Goal: Task Accomplishment & Management: Complete application form

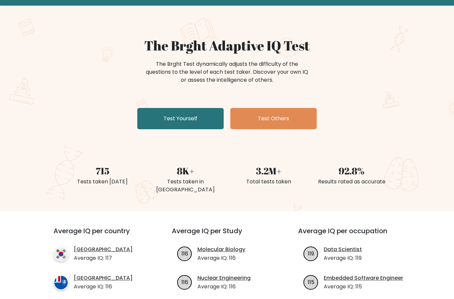
scroll to position [31, 0]
click at [158, 117] on link "Test Yourself" at bounding box center [180, 118] width 86 height 21
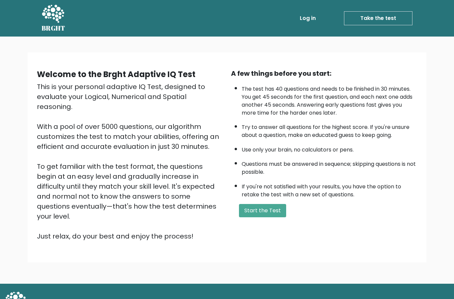
click at [265, 217] on button "Start the Test" at bounding box center [262, 210] width 47 height 13
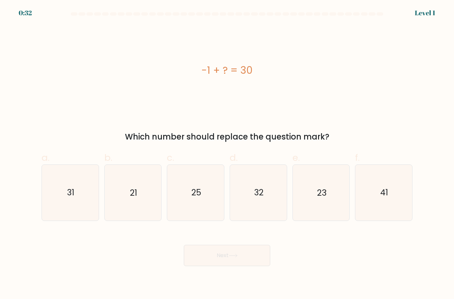
click at [72, 218] on icon "31" at bounding box center [70, 192] width 55 height 55
click at [227, 154] on input "a. 31" at bounding box center [227, 151] width 0 height 4
radio input "true"
click at [227, 266] on button "Next" at bounding box center [227, 255] width 86 height 21
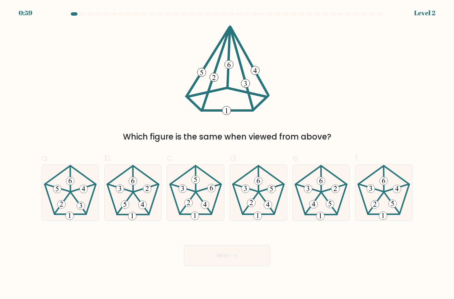
click at [65, 192] on icon at bounding box center [70, 192] width 55 height 55
click at [227, 154] on input "a." at bounding box center [227, 151] width 0 height 4
radio input "true"
click at [234, 258] on button "Next" at bounding box center [227, 255] width 86 height 21
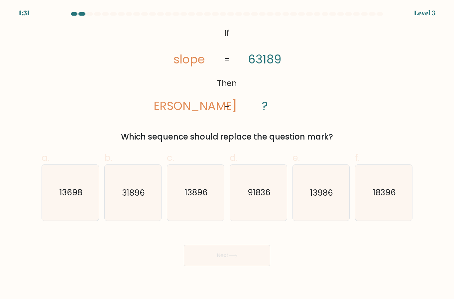
click at [117, 190] on icon "31896" at bounding box center [132, 192] width 55 height 55
click at [227, 154] on input "b. 31896" at bounding box center [227, 151] width 0 height 4
radio input "true"
click at [211, 245] on button "Next" at bounding box center [227, 255] width 86 height 21
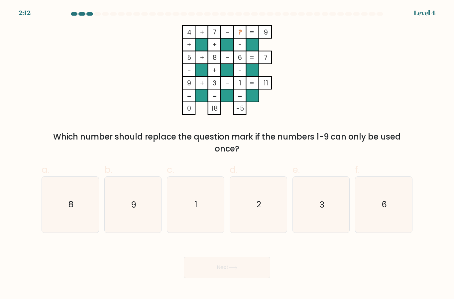
scroll to position [0, 0]
click at [257, 227] on icon "2" at bounding box center [257, 204] width 55 height 55
click at [227, 154] on input "d. 2" at bounding box center [227, 151] width 0 height 4
radio input "true"
click at [216, 275] on button "Next" at bounding box center [227, 267] width 86 height 21
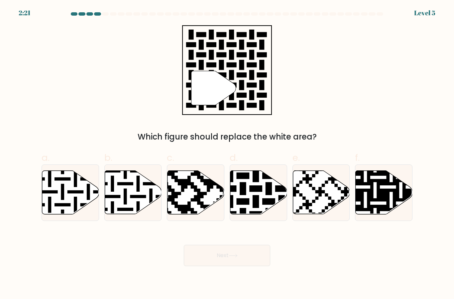
click at [252, 207] on icon at bounding box center [274, 169] width 103 height 103
click at [227, 154] on input "d." at bounding box center [227, 151] width 0 height 4
radio input "true"
click at [221, 266] on button "Next" at bounding box center [227, 255] width 86 height 21
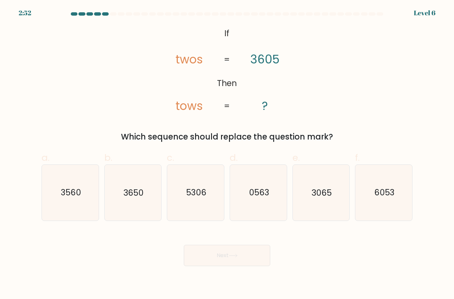
click at [306, 209] on icon "3065" at bounding box center [320, 192] width 55 height 55
click at [227, 154] on input "e. 3065" at bounding box center [227, 151] width 0 height 4
radio input "true"
click at [237, 257] on icon at bounding box center [232, 256] width 9 height 4
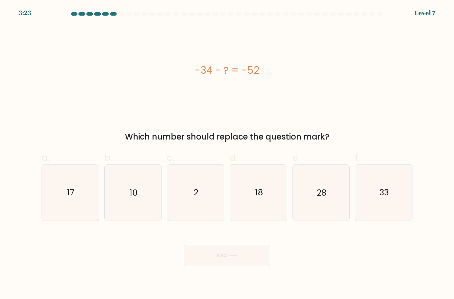
click at [256, 199] on text "18" at bounding box center [259, 193] width 8 height 12
click at [227, 154] on input "d. 18" at bounding box center [227, 151] width 0 height 4
radio input "true"
click at [249, 266] on button "Next" at bounding box center [227, 255] width 86 height 21
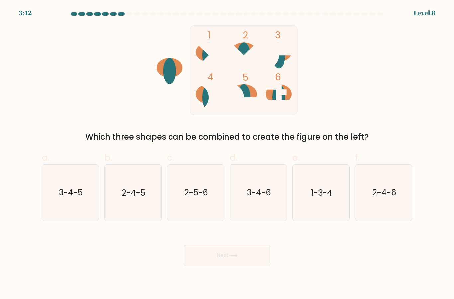
click at [261, 220] on icon "3-4-6" at bounding box center [257, 192] width 55 height 55
click at [227, 154] on input "d. 3-4-6" at bounding box center [227, 151] width 0 height 4
radio input "true"
click at [74, 210] on icon "3-4-5" at bounding box center [70, 192] width 55 height 55
click at [227, 154] on input "a. 3-4-5" at bounding box center [227, 151] width 0 height 4
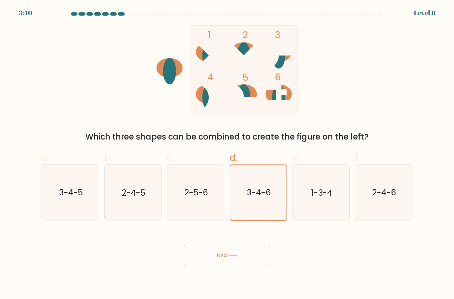
radio input "true"
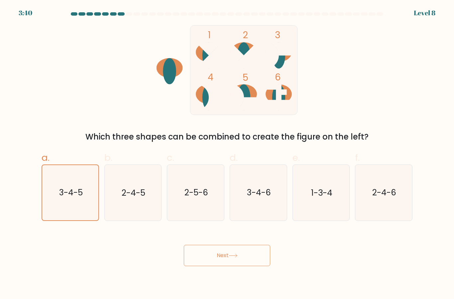
click at [216, 266] on button "Next" at bounding box center [227, 255] width 86 height 21
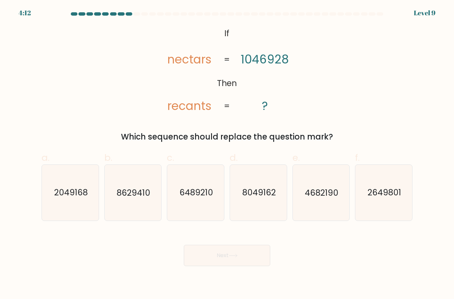
click at [80, 220] on icon "2049168" at bounding box center [70, 192] width 55 height 55
click at [227, 154] on input "a. 2049168" at bounding box center [227, 151] width 0 height 4
radio input "true"
click at [236, 257] on icon at bounding box center [232, 256] width 9 height 4
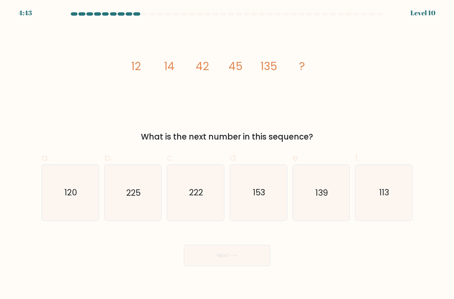
click at [76, 199] on text "120" at bounding box center [70, 193] width 13 height 12
click at [227, 154] on input "a. 120" at bounding box center [227, 151] width 0 height 4
radio input "true"
click at [127, 214] on icon "225" at bounding box center [132, 192] width 55 height 55
click at [227, 154] on input "b. 225" at bounding box center [227, 151] width 0 height 4
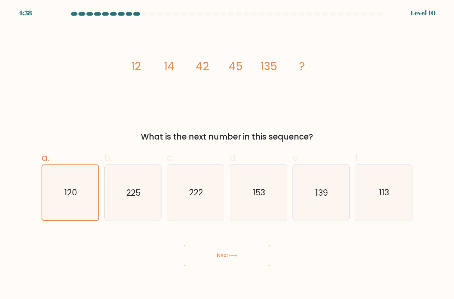
radio input "true"
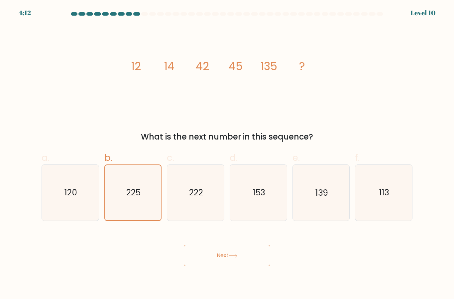
click at [226, 266] on button "Next" at bounding box center [227, 255] width 86 height 21
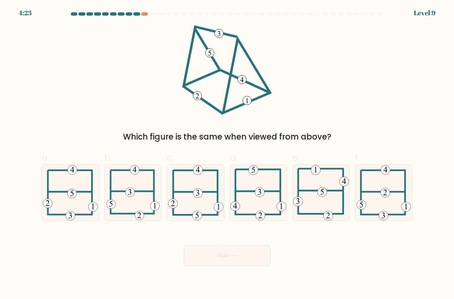
click at [140, 209] on icon at bounding box center [132, 192] width 53 height 55
click at [227, 154] on input "b." at bounding box center [227, 151] width 0 height 4
radio input "true"
click at [206, 266] on button "Next" at bounding box center [227, 255] width 86 height 21
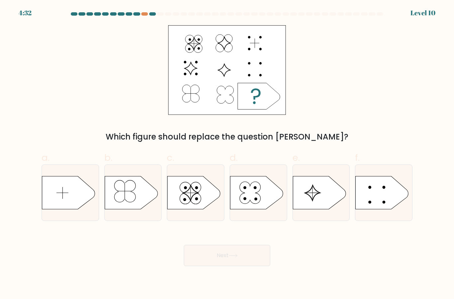
click at [265, 209] on icon at bounding box center [256, 192] width 53 height 33
click at [227, 154] on input "d." at bounding box center [227, 151] width 0 height 4
radio input "true"
click at [222, 266] on button "Next" at bounding box center [227, 255] width 86 height 21
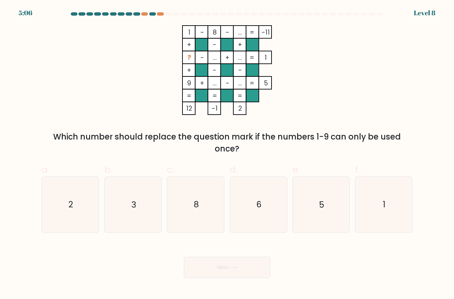
click at [84, 228] on icon "2" at bounding box center [70, 204] width 55 height 55
click at [227, 154] on input "a. 2" at bounding box center [227, 151] width 0 height 4
radio input "true"
click at [151, 226] on icon "3" at bounding box center [132, 204] width 55 height 55
click at [227, 154] on input "b. 3" at bounding box center [227, 151] width 0 height 4
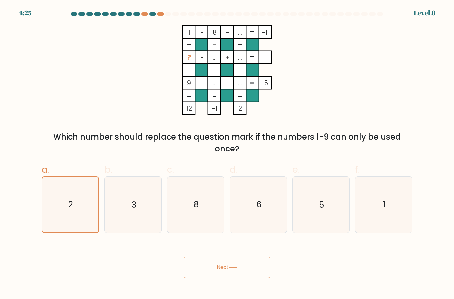
radio input "true"
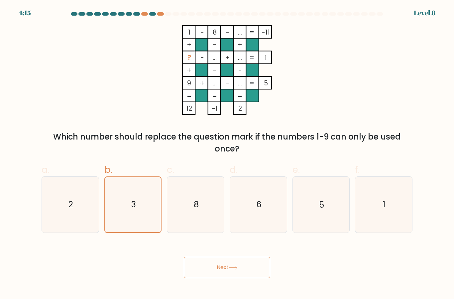
click at [76, 220] on icon "2" at bounding box center [70, 204] width 55 height 55
click at [227, 154] on input "a. 2" at bounding box center [227, 151] width 0 height 4
radio input "true"
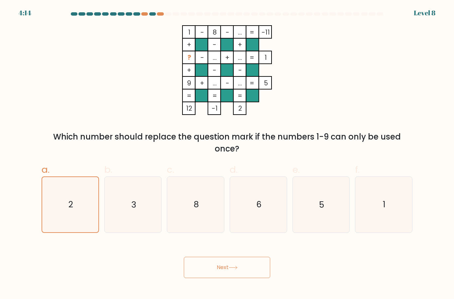
click at [203, 274] on button "Next" at bounding box center [227, 267] width 86 height 21
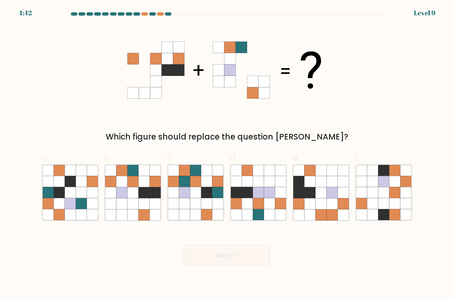
click at [153, 209] on icon at bounding box center [154, 203] width 11 height 11
click at [227, 154] on input "b." at bounding box center [227, 151] width 0 height 4
radio input "true"
click at [224, 262] on button "Next" at bounding box center [227, 255] width 86 height 21
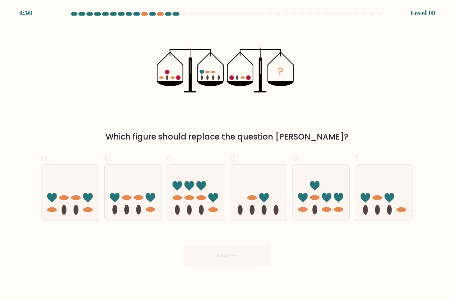
click at [258, 199] on icon at bounding box center [258, 192] width 57 height 47
click at [227, 154] on input "d." at bounding box center [227, 151] width 0 height 4
radio input "true"
click at [221, 263] on button "Next" at bounding box center [227, 255] width 86 height 21
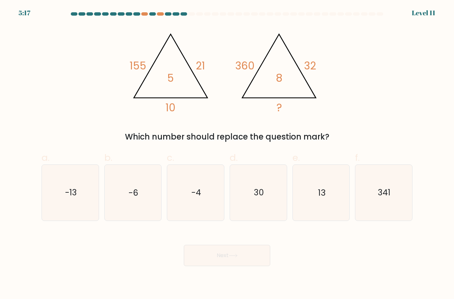
click at [302, 193] on icon "13" at bounding box center [320, 192] width 55 height 55
click at [227, 154] on input "e. 13" at bounding box center [227, 151] width 0 height 4
radio input "true"
click at [255, 266] on button "Next" at bounding box center [227, 255] width 86 height 21
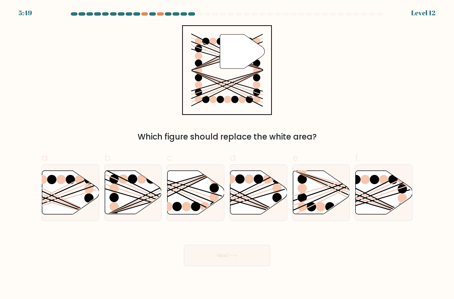
click at [368, 209] on icon at bounding box center [383, 192] width 57 height 43
click at [227, 154] on input "f." at bounding box center [227, 151] width 0 height 4
radio input "true"
click at [248, 258] on button "Next" at bounding box center [227, 255] width 86 height 21
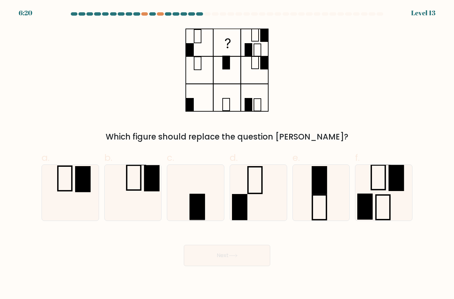
click at [210, 220] on icon at bounding box center [195, 192] width 55 height 55
click at [227, 154] on input "c." at bounding box center [227, 151] width 0 height 4
radio input "true"
click at [222, 266] on button "Next" at bounding box center [227, 255] width 86 height 21
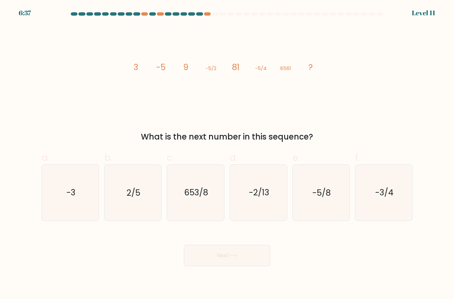
click at [210, 213] on icon "653/8" at bounding box center [195, 192] width 55 height 55
click at [227, 154] on input "c. 653/8" at bounding box center [227, 151] width 0 height 4
radio input "true"
click at [220, 266] on button "Next" at bounding box center [227, 255] width 86 height 21
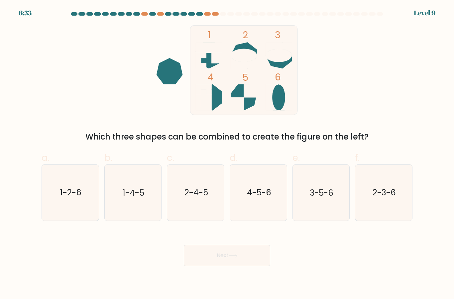
click at [246, 218] on icon "4-5-6" at bounding box center [257, 192] width 55 height 55
click at [227, 154] on input "d. 4-5-6" at bounding box center [227, 151] width 0 height 4
radio input "true"
click at [232, 266] on button "Next" at bounding box center [227, 255] width 86 height 21
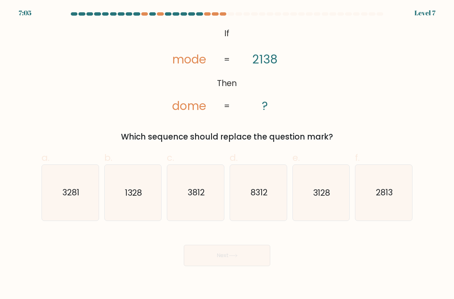
click at [308, 206] on icon "3128" at bounding box center [320, 192] width 55 height 55
click at [227, 154] on input "e. 3128" at bounding box center [227, 151] width 0 height 4
radio input "true"
click at [197, 263] on button "Next" at bounding box center [227, 255] width 86 height 21
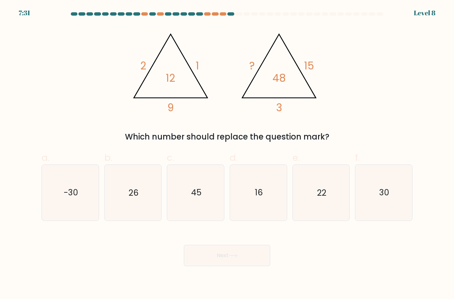
click at [319, 216] on icon "22" at bounding box center [320, 192] width 55 height 55
click at [227, 154] on input "e. 22" at bounding box center [227, 151] width 0 height 4
radio input "true"
click at [242, 266] on button "Next" at bounding box center [227, 255] width 86 height 21
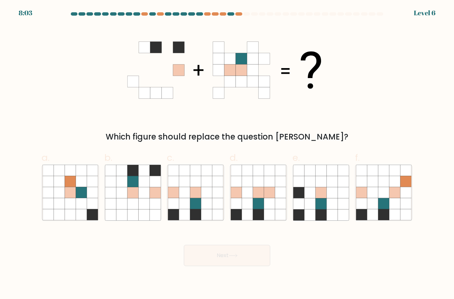
click at [148, 209] on icon at bounding box center [143, 203] width 11 height 11
click at [227, 154] on input "b." at bounding box center [227, 151] width 0 height 4
radio input "true"
click at [232, 257] on icon at bounding box center [232, 256] width 9 height 4
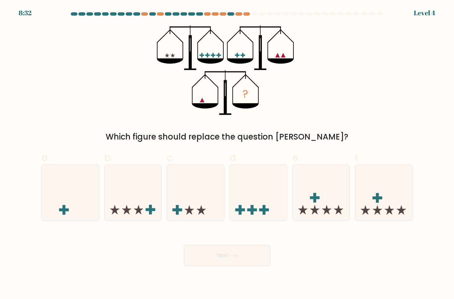
click at [70, 201] on icon at bounding box center [70, 192] width 57 height 47
click at [227, 154] on input "a." at bounding box center [227, 151] width 0 height 4
radio input "true"
click at [240, 265] on button "Next" at bounding box center [227, 255] width 86 height 21
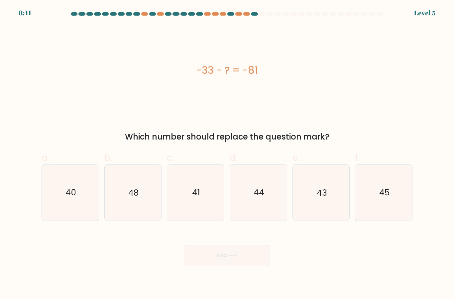
click at [140, 206] on icon "48" at bounding box center [132, 192] width 55 height 55
click at [227, 154] on input "b. 48" at bounding box center [227, 151] width 0 height 4
radio input "true"
click at [241, 261] on button "Next" at bounding box center [227, 255] width 86 height 21
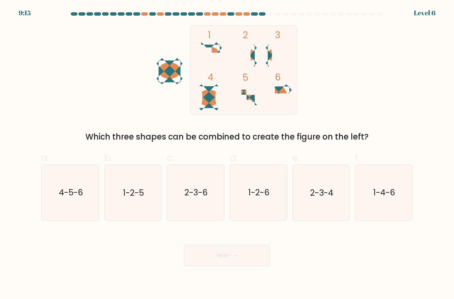
click at [313, 199] on text "2-3-4" at bounding box center [321, 193] width 23 height 12
click at [227, 154] on input "e. 2-3-4" at bounding box center [227, 151] width 0 height 4
radio input "true"
click at [236, 266] on button "Next" at bounding box center [227, 255] width 86 height 21
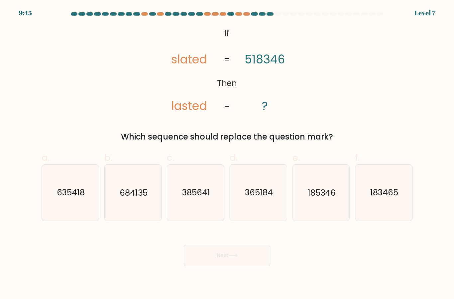
click at [332, 219] on icon "185346" at bounding box center [320, 192] width 55 height 55
click at [227, 154] on input "e. 185346" at bounding box center [227, 151] width 0 height 4
radio input "true"
click at [247, 256] on button "Next" at bounding box center [227, 255] width 86 height 21
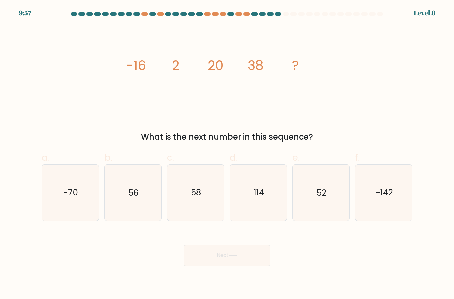
click at [265, 213] on icon "114" at bounding box center [257, 192] width 55 height 55
click at [227, 154] on input "d. 114" at bounding box center [227, 151] width 0 height 4
radio input "true"
click at [237, 257] on icon at bounding box center [232, 256] width 9 height 4
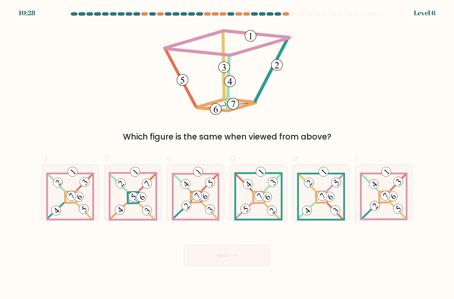
click at [210, 214] on 889 at bounding box center [209, 209] width 13 height 13
click at [227, 154] on input "c." at bounding box center [227, 151] width 0 height 4
radio input "true"
click at [199, 266] on button "Next" at bounding box center [227, 255] width 86 height 21
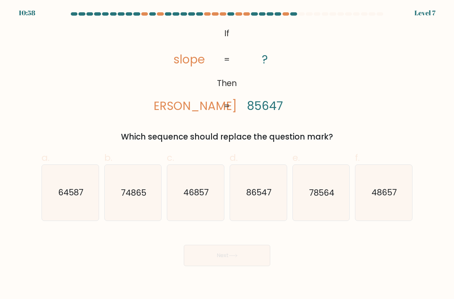
click at [328, 207] on icon "78564" at bounding box center [320, 192] width 55 height 55
click at [227, 154] on input "e. 78564" at bounding box center [227, 151] width 0 height 4
radio input "true"
click at [250, 266] on button "Next" at bounding box center [227, 255] width 86 height 21
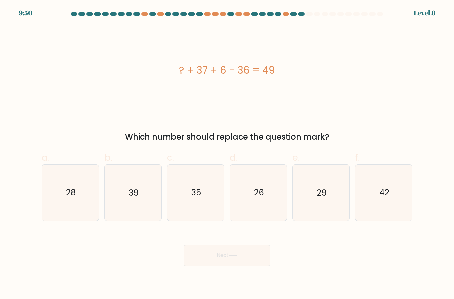
click at [154, 198] on icon "39" at bounding box center [132, 192] width 55 height 55
click at [227, 154] on input "b. 39" at bounding box center [227, 151] width 0 height 4
radio input "true"
click at [210, 266] on button "Next" at bounding box center [227, 255] width 86 height 21
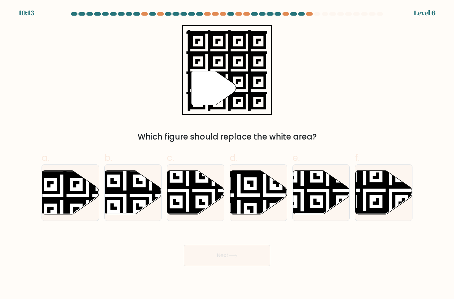
click at [67, 204] on icon at bounding box center [70, 192] width 57 height 43
click at [227, 154] on input "a." at bounding box center [227, 151] width 0 height 4
radio input "true"
click at [223, 265] on button "Next" at bounding box center [227, 255] width 86 height 21
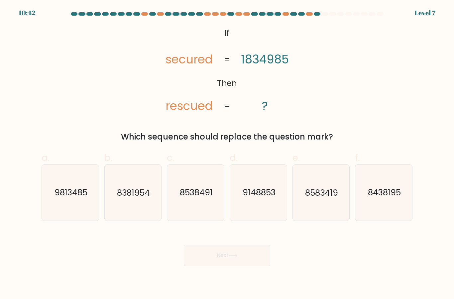
click at [70, 208] on icon "9813485" at bounding box center [70, 192] width 55 height 55
click at [227, 154] on input "a. 9813485" at bounding box center [227, 151] width 0 height 4
radio input "true"
click at [218, 255] on button "Next" at bounding box center [227, 255] width 86 height 21
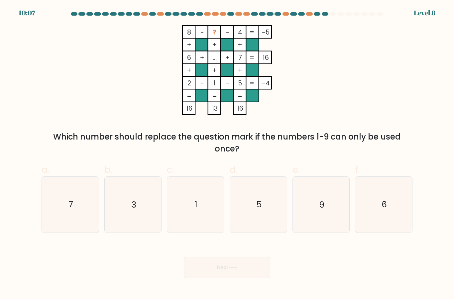
click at [380, 210] on icon "6" at bounding box center [383, 204] width 55 height 55
click at [227, 154] on input "f. 6" at bounding box center [227, 151] width 0 height 4
radio input "true"
click at [256, 275] on button "Next" at bounding box center [227, 267] width 86 height 21
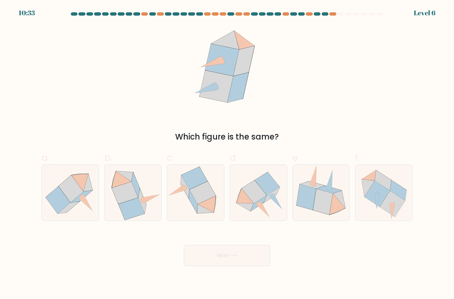
click at [251, 203] on icon at bounding box center [253, 191] width 25 height 23
click at [227, 154] on input "d." at bounding box center [227, 151] width 0 height 4
radio input "true"
click at [209, 266] on button "Next" at bounding box center [227, 255] width 86 height 21
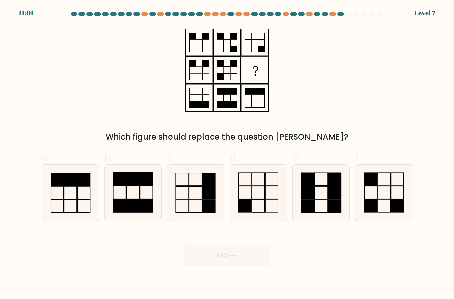
click at [257, 216] on icon at bounding box center [257, 192] width 55 height 55
click at [227, 154] on input "d." at bounding box center [227, 151] width 0 height 4
radio input "true"
click at [230, 266] on button "Next" at bounding box center [227, 255] width 86 height 21
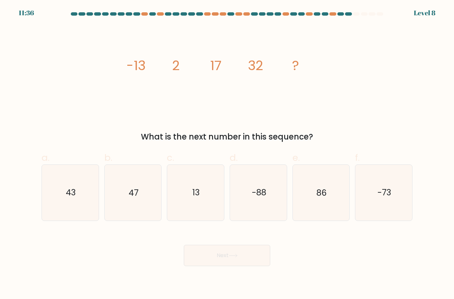
click at [195, 209] on icon "13" at bounding box center [195, 192] width 55 height 55
click at [227, 154] on input "c. 13" at bounding box center [227, 151] width 0 height 4
radio input "true"
click at [203, 256] on button "Next" at bounding box center [227, 255] width 86 height 21
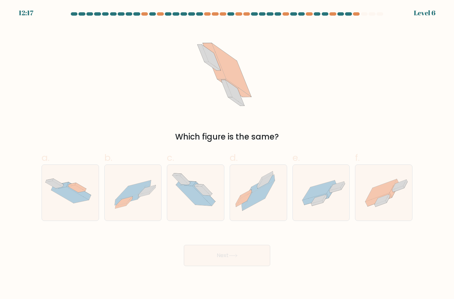
click at [371, 201] on icon at bounding box center [380, 190] width 31 height 22
click at [227, 154] on input "f." at bounding box center [227, 151] width 0 height 4
radio input "true"
click at [219, 263] on button "Next" at bounding box center [227, 255] width 86 height 21
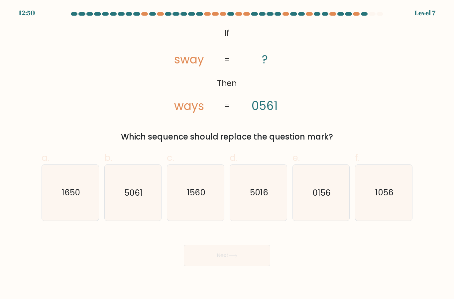
click at [408, 211] on icon "1056" at bounding box center [383, 192] width 55 height 55
click at [227, 154] on input "f. 1056" at bounding box center [227, 151] width 0 height 4
radio input "true"
click at [196, 263] on button "Next" at bounding box center [227, 255] width 86 height 21
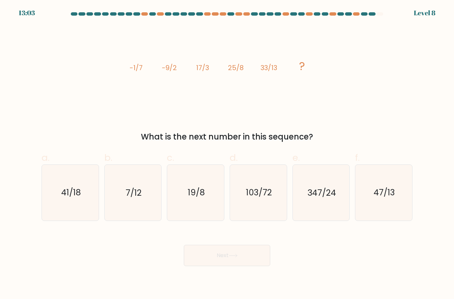
click at [193, 199] on text "19/8" at bounding box center [196, 193] width 17 height 12
click at [227, 154] on input "c. 19/8" at bounding box center [227, 151] width 0 height 4
radio input "true"
click at [247, 261] on button "Next" at bounding box center [227, 255] width 86 height 21
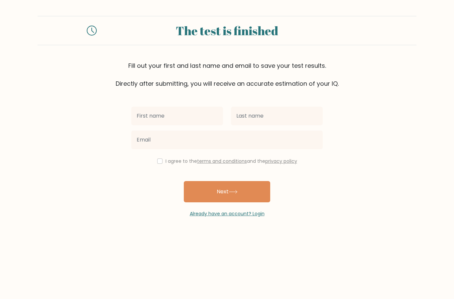
click at [150, 114] on input "text" at bounding box center [177, 116] width 92 height 19
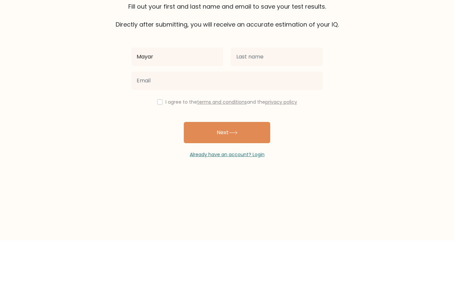
type input "Mayar"
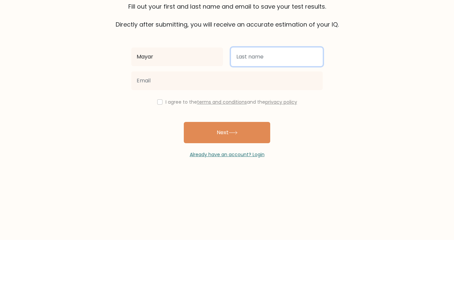
click at [295, 107] on input "text" at bounding box center [277, 116] width 92 height 19
type input "N"
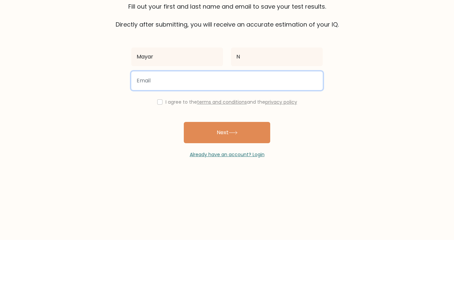
click at [290, 130] on input "email" at bounding box center [226, 139] width 191 height 19
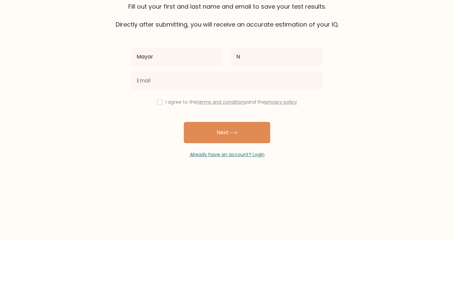
scroll to position [27, 0]
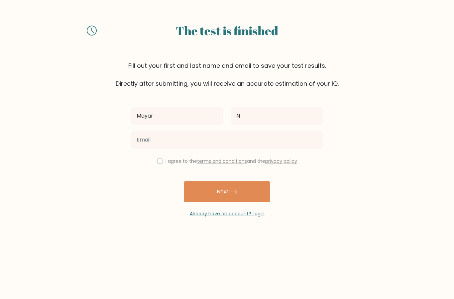
click at [245, 181] on button "Next" at bounding box center [227, 191] width 86 height 21
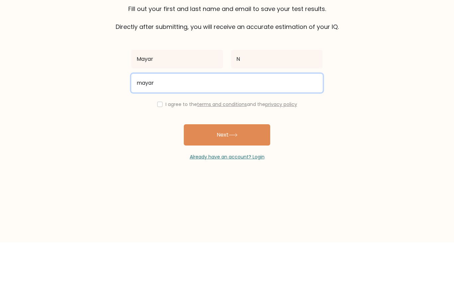
type input "mayarnasser2009@gmail.com"
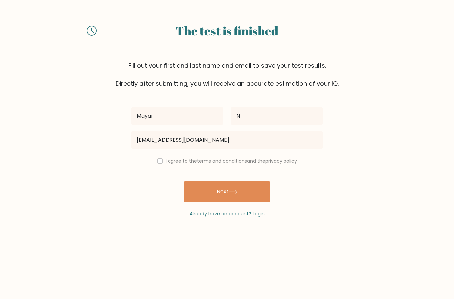
click at [216, 181] on button "Next" at bounding box center [227, 191] width 86 height 21
click at [160, 158] on input "checkbox" at bounding box center [159, 160] width 5 height 5
checkbox input "true"
click at [220, 151] on div "Mayar N mayarnasser2009@gmail.com I agree to the terms and conditions and the p…" at bounding box center [226, 152] width 199 height 129
click at [234, 181] on button "Next" at bounding box center [227, 191] width 86 height 21
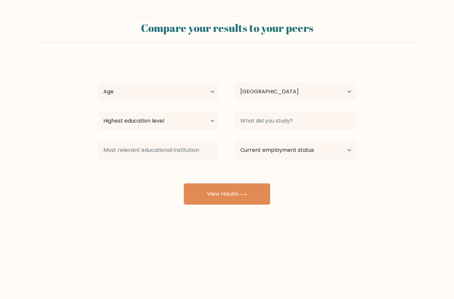
select select "SA"
click at [112, 91] on select "Age Under 18 years old 18-24 years old 25-34 years old 35-44 years old 45-54 ye…" at bounding box center [158, 91] width 121 height 19
click at [188, 95] on select "Age Under 18 years old 18-24 years old 25-34 years old 35-44 years old 45-54 ye…" at bounding box center [158, 91] width 121 height 19
select select "18_24"
click at [308, 88] on select "Country Afghanistan Albania Algeria American Samoa Andorra Angola Anguilla Anta…" at bounding box center [295, 91] width 121 height 19
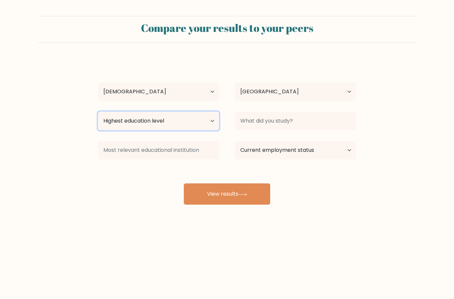
click at [207, 121] on select "Highest education level No schooling Primary Lower Secondary Upper Secondary Oc…" at bounding box center [158, 121] width 121 height 19
click at [205, 126] on select "Highest education level No schooling Primary Lower Secondary Upper Secondary Oc…" at bounding box center [158, 121] width 121 height 19
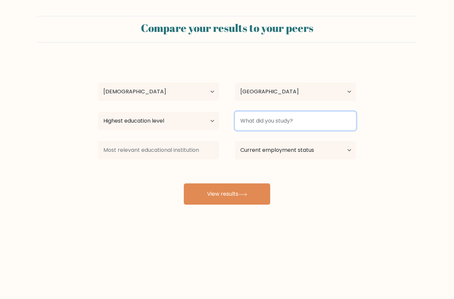
click at [290, 125] on input at bounding box center [295, 121] width 121 height 19
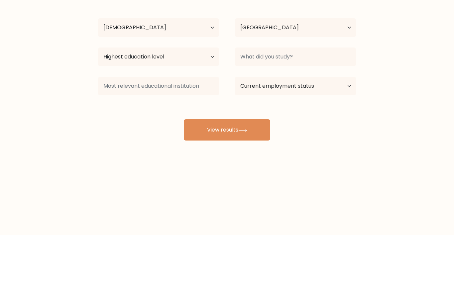
scroll to position [27, 0]
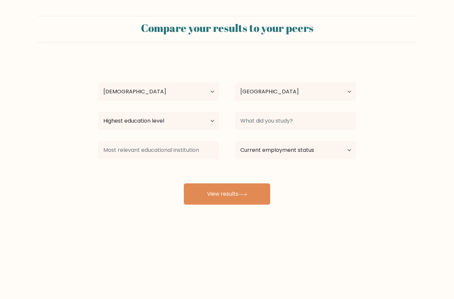
click at [245, 193] on icon at bounding box center [242, 195] width 9 height 4
click at [112, 112] on select "Highest education level No schooling Primary Lower Secondary Upper Secondary Oc…" at bounding box center [158, 121] width 121 height 19
select select "primary"
click at [234, 183] on button "View results" at bounding box center [227, 193] width 86 height 21
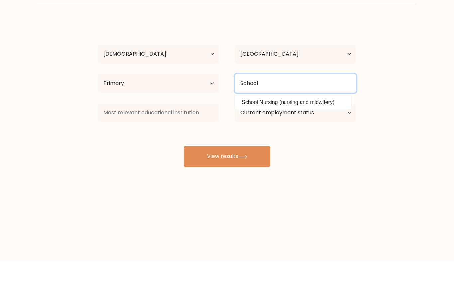
type input "School"
click at [227, 183] on button "View results" at bounding box center [227, 193] width 86 height 21
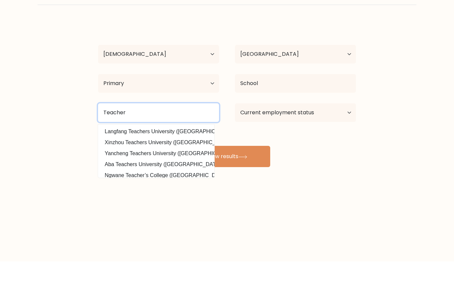
type input "Teacher"
click at [227, 183] on button "View results" at bounding box center [227, 193] width 86 height 21
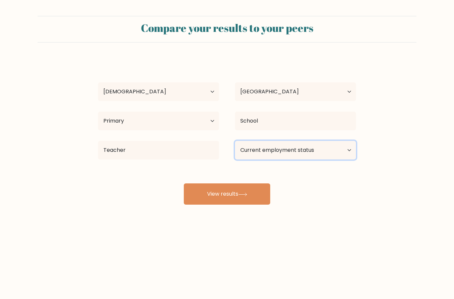
click at [338, 141] on select "Current employment status Employed Student Retired Other / prefer not to answer" at bounding box center [295, 150] width 121 height 19
select select "student"
click at [251, 183] on button "View results" at bounding box center [227, 193] width 86 height 21
click at [222, 184] on button "View results" at bounding box center [227, 193] width 86 height 21
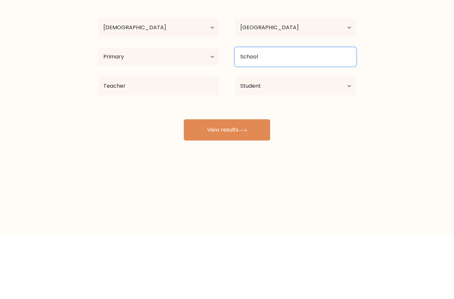
scroll to position [27, 0]
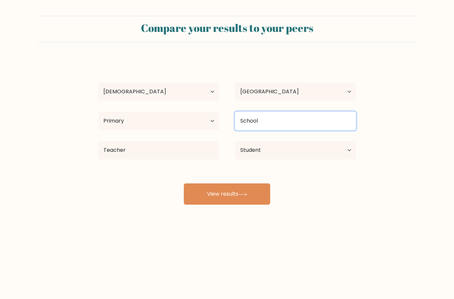
click at [323, 112] on input "School" at bounding box center [295, 121] width 121 height 19
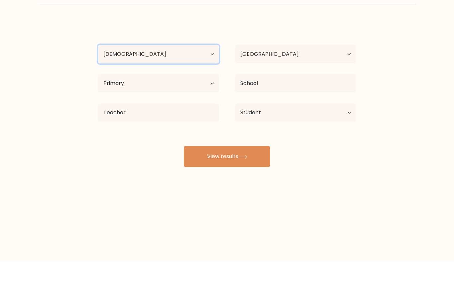
click at [186, 82] on select "Age Under 18 years old 18-24 years old 25-34 years old 35-44 years old 45-54 ye…" at bounding box center [158, 91] width 121 height 19
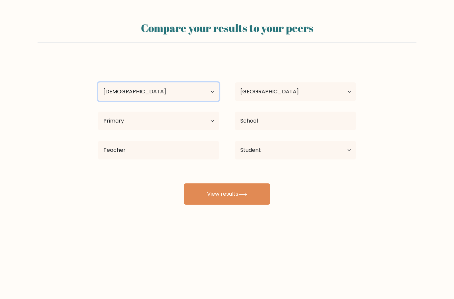
select select "min_18"
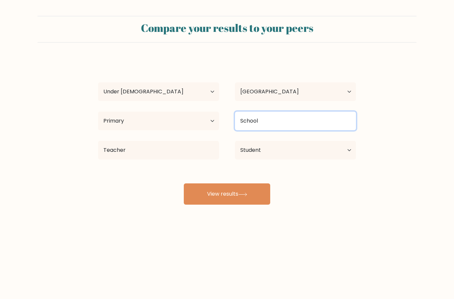
click at [258, 112] on input "School" at bounding box center [295, 121] width 121 height 19
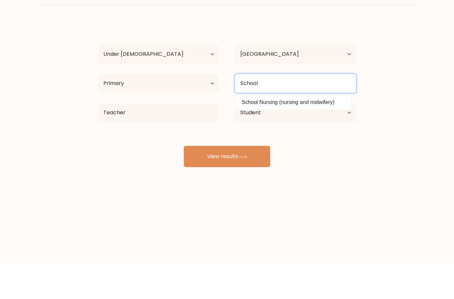
type input "School"
click at [227, 183] on button "View results" at bounding box center [227, 193] width 86 height 21
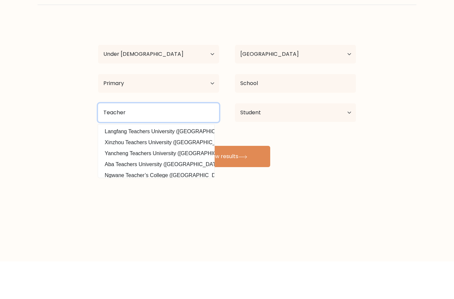
type input "Teacher"
click at [227, 183] on button "View results" at bounding box center [227, 193] width 86 height 21
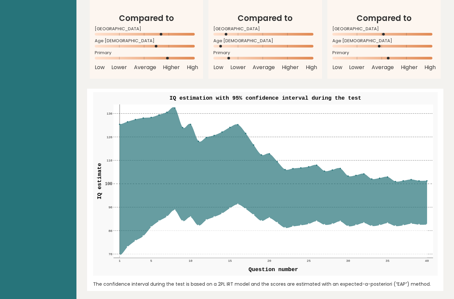
scroll to position [701, 0]
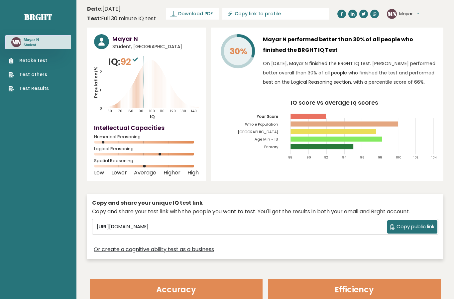
click at [189, 294] on header "Accuracy" at bounding box center [176, 289] width 173 height 20
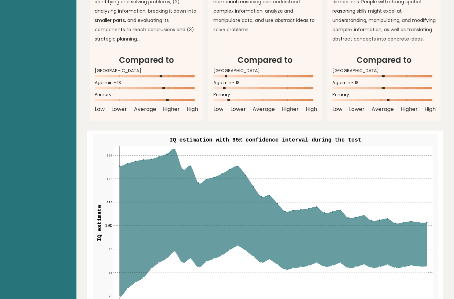
scroll to position [633, 0]
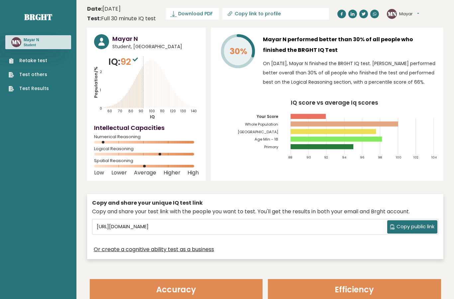
scroll to position [907, 0]
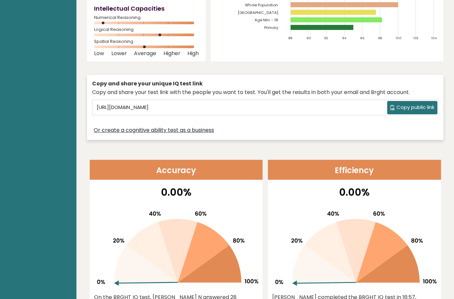
scroll to position [93, 0]
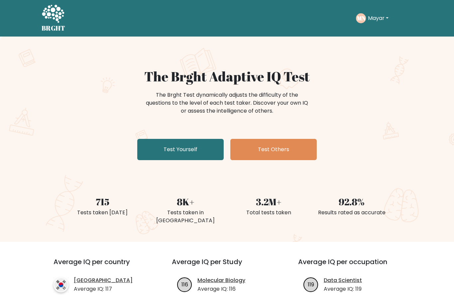
click at [200, 139] on link "Test Yourself" at bounding box center [180, 149] width 86 height 21
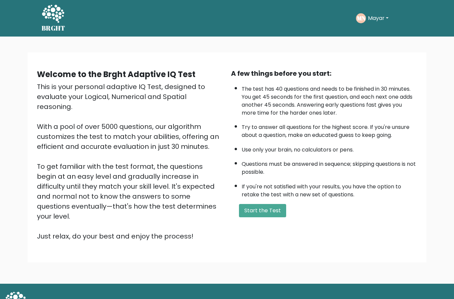
click at [256, 217] on button "Start the Test" at bounding box center [262, 210] width 47 height 13
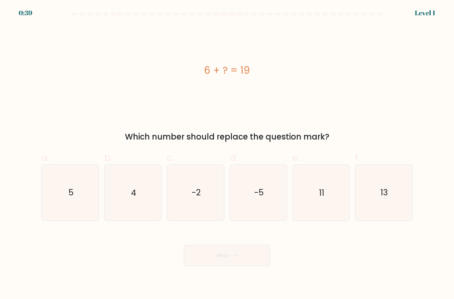
click at [382, 187] on icon "13" at bounding box center [383, 192] width 55 height 55
click at [227, 154] on input "f. 13" at bounding box center [227, 151] width 0 height 4
radio input "true"
click at [232, 257] on icon at bounding box center [232, 256] width 9 height 4
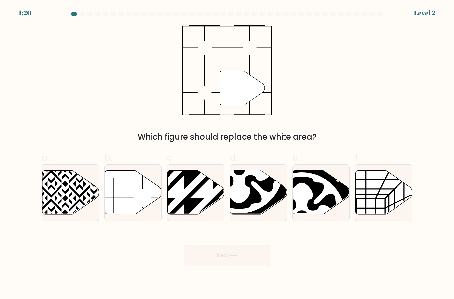
click at [147, 206] on icon at bounding box center [133, 192] width 57 height 43
click at [227, 154] on input "b." at bounding box center [227, 151] width 0 height 4
radio input "true"
click at [222, 257] on button "Next" at bounding box center [227, 255] width 86 height 21
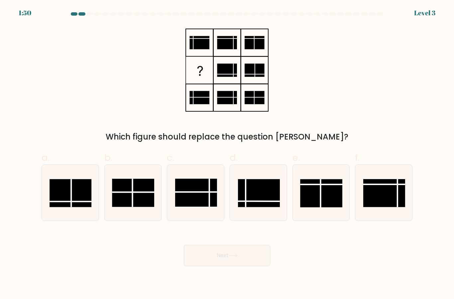
click at [282, 196] on icon at bounding box center [257, 192] width 55 height 55
click at [227, 154] on input "d." at bounding box center [227, 151] width 0 height 4
radio input "true"
click at [213, 264] on button "Next" at bounding box center [227, 255] width 86 height 21
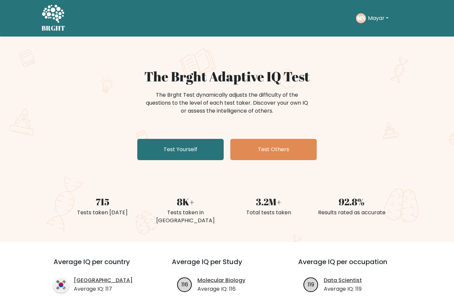
click at [206, 140] on link "Test Yourself" at bounding box center [180, 149] width 86 height 21
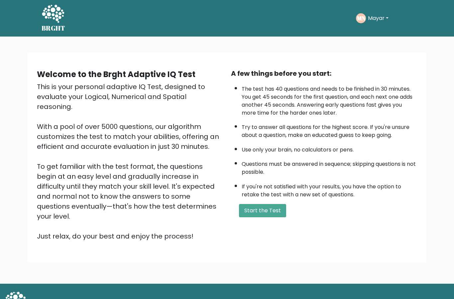
click at [260, 217] on button "Start the Test" at bounding box center [262, 210] width 47 height 13
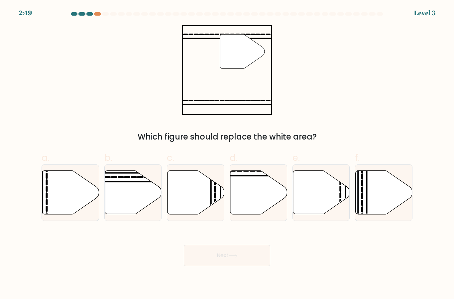
click at [139, 214] on icon at bounding box center [133, 192] width 57 height 43
click at [227, 154] on input "b." at bounding box center [227, 151] width 0 height 4
radio input "true"
click at [246, 214] on icon at bounding box center [258, 192] width 57 height 43
click at [227, 154] on input "d." at bounding box center [227, 151] width 0 height 4
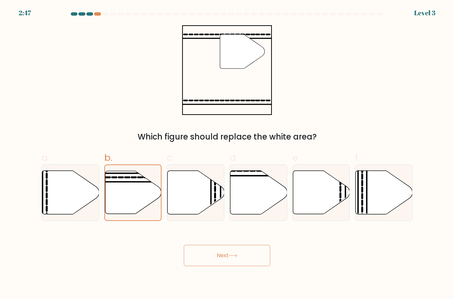
radio input "true"
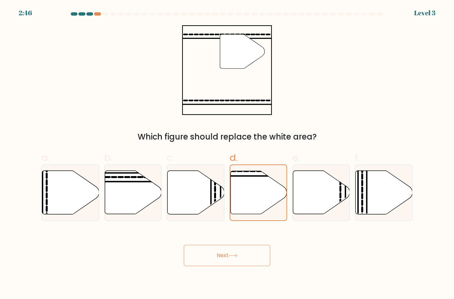
click at [224, 257] on button "Next" at bounding box center [227, 255] width 86 height 21
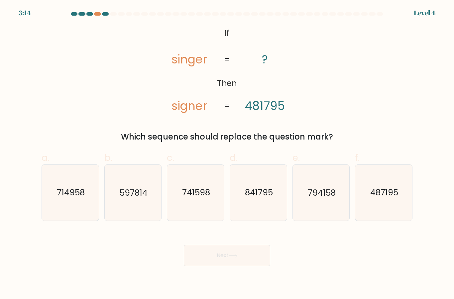
click at [372, 188] on icon "487195" at bounding box center [383, 192] width 55 height 55
click at [227, 154] on input "f. 487195" at bounding box center [227, 151] width 0 height 4
radio input "true"
click at [224, 264] on button "Next" at bounding box center [227, 255] width 86 height 21
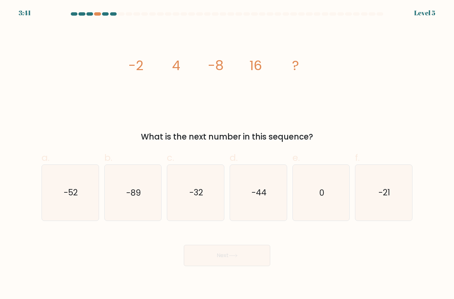
click at [206, 220] on icon "-32" at bounding box center [195, 192] width 55 height 55
click at [227, 154] on input "c. -32" at bounding box center [227, 151] width 0 height 4
radio input "true"
click at [225, 259] on button "Next" at bounding box center [227, 255] width 86 height 21
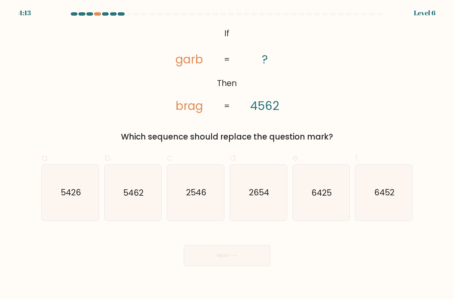
click at [256, 210] on icon "2654" at bounding box center [257, 192] width 55 height 55
click at [227, 154] on input "d. 2654" at bounding box center [227, 151] width 0 height 4
radio input "true"
click at [228, 266] on button "Next" at bounding box center [227, 255] width 86 height 21
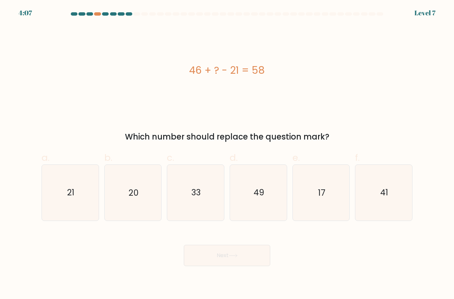
click at [210, 213] on icon "33" at bounding box center [195, 192] width 55 height 55
click at [227, 154] on input "c. 33" at bounding box center [227, 151] width 0 height 4
radio input "true"
click at [211, 258] on button "Next" at bounding box center [227, 255] width 86 height 21
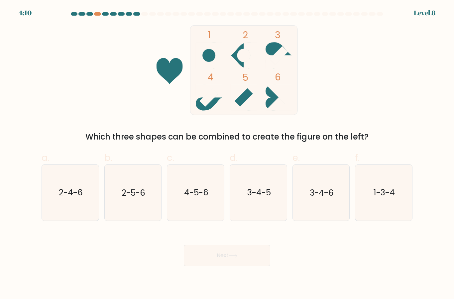
click at [256, 217] on icon "3-4-5" at bounding box center [257, 192] width 55 height 55
click at [227, 154] on input "d. 3-4-5" at bounding box center [227, 151] width 0 height 4
radio input "true"
click at [240, 263] on button "Next" at bounding box center [227, 255] width 86 height 21
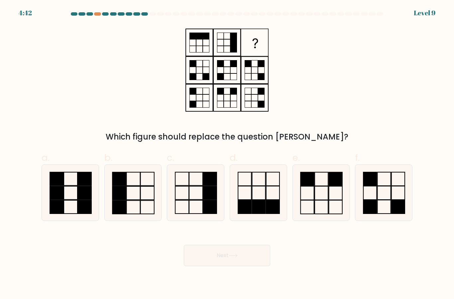
click at [260, 183] on icon at bounding box center [257, 192] width 55 height 55
click at [227, 154] on input "d." at bounding box center [227, 151] width 0 height 4
radio input "true"
click at [242, 258] on button "Next" at bounding box center [227, 255] width 86 height 21
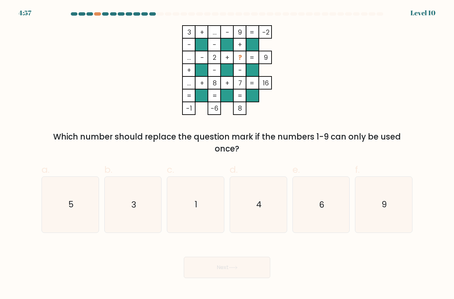
click at [327, 199] on icon "6" at bounding box center [320, 204] width 55 height 55
click at [227, 154] on input "e. 6" at bounding box center [227, 151] width 0 height 4
radio input "true"
click at [229, 274] on button "Next" at bounding box center [227, 267] width 86 height 21
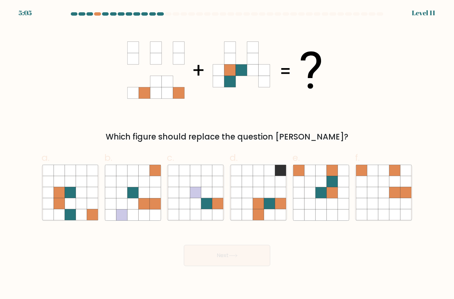
click at [339, 209] on icon at bounding box center [342, 203] width 11 height 11
click at [227, 154] on input "e." at bounding box center [227, 151] width 0 height 4
radio input "true"
click at [242, 260] on button "Next" at bounding box center [227, 255] width 86 height 21
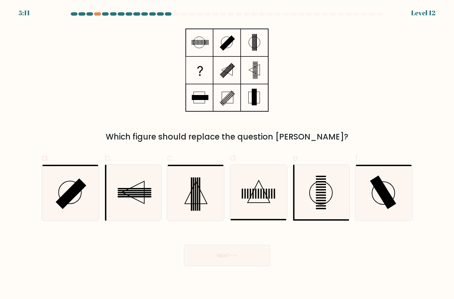
click at [148, 210] on icon at bounding box center [132, 192] width 55 height 55
click at [227, 154] on input "b." at bounding box center [227, 151] width 0 height 4
radio input "true"
click at [206, 259] on button "Next" at bounding box center [227, 255] width 86 height 21
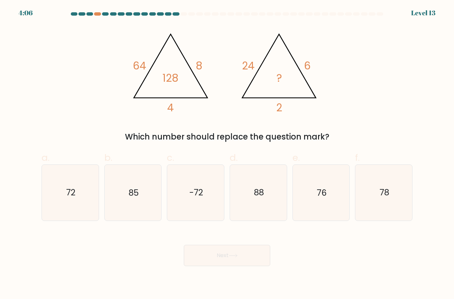
click at [376, 215] on icon "78" at bounding box center [383, 192] width 55 height 55
click at [227, 154] on input "f. 78" at bounding box center [227, 151] width 0 height 4
radio input "true"
click at [240, 257] on button "Next" at bounding box center [227, 255] width 86 height 21
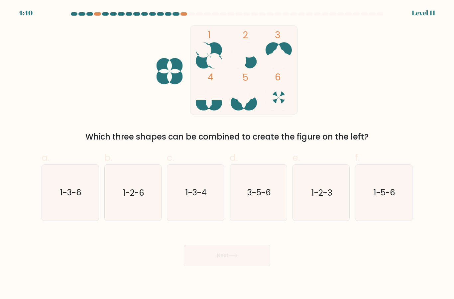
click at [258, 208] on icon "3-5-6" at bounding box center [257, 192] width 55 height 55
click at [227, 154] on input "d. 3-5-6" at bounding box center [227, 151] width 0 height 4
radio input "true"
click at [233, 257] on icon at bounding box center [232, 256] width 9 height 4
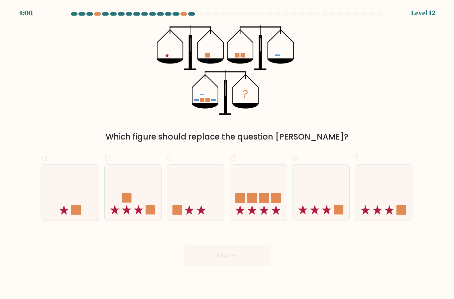
click at [196, 214] on icon at bounding box center [195, 192] width 57 height 47
click at [227, 154] on input "c." at bounding box center [227, 151] width 0 height 4
radio input "true"
click at [205, 259] on button "Next" at bounding box center [227, 255] width 86 height 21
click at [195, 254] on button "Next" at bounding box center [227, 255] width 86 height 21
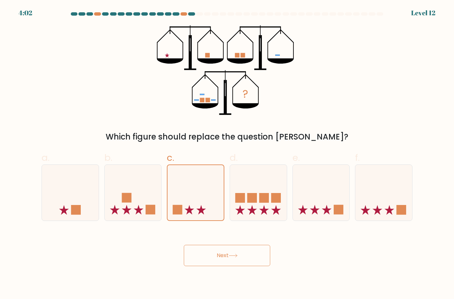
click at [200, 255] on button "Next" at bounding box center [227, 255] width 86 height 21
click at [216, 253] on button "Next" at bounding box center [227, 255] width 86 height 21
click at [218, 263] on button "Next" at bounding box center [227, 255] width 86 height 21
click at [206, 265] on button "Next" at bounding box center [227, 255] width 86 height 21
click at [222, 261] on button "Next" at bounding box center [227, 255] width 86 height 21
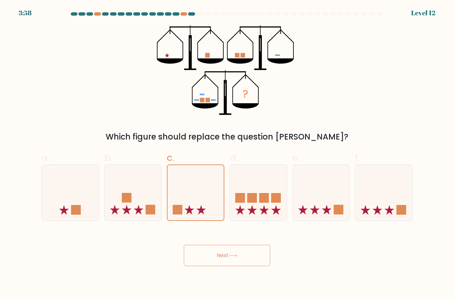
click at [209, 210] on icon at bounding box center [195, 192] width 56 height 46
click at [227, 154] on input "c." at bounding box center [227, 151] width 0 height 4
click at [220, 258] on button "Next" at bounding box center [227, 255] width 86 height 21
click at [229, 263] on button "Next" at bounding box center [227, 255] width 86 height 21
click at [228, 263] on button "Next" at bounding box center [227, 255] width 86 height 21
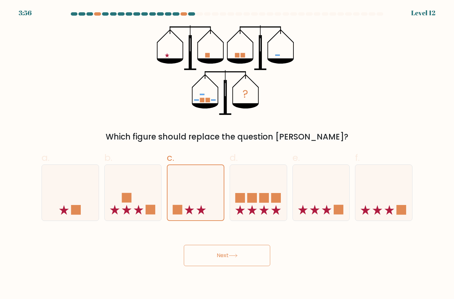
click at [233, 280] on body "3:56 Level 12" at bounding box center [227, 149] width 454 height 299
click at [220, 259] on button "Next" at bounding box center [227, 255] width 86 height 21
click at [205, 205] on icon at bounding box center [195, 192] width 56 height 46
click at [227, 154] on input "c." at bounding box center [227, 151] width 0 height 4
click at [147, 200] on icon at bounding box center [133, 192] width 57 height 47
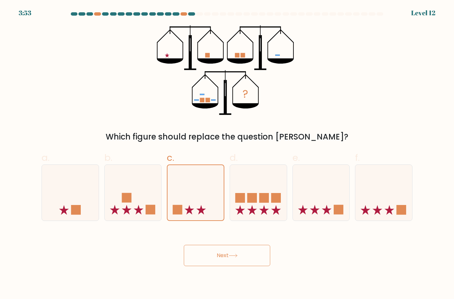
click at [227, 154] on input "b." at bounding box center [227, 151] width 0 height 4
radio input "true"
click at [192, 203] on icon at bounding box center [195, 192] width 57 height 47
click at [227, 154] on input "c." at bounding box center [227, 151] width 0 height 4
radio input "true"
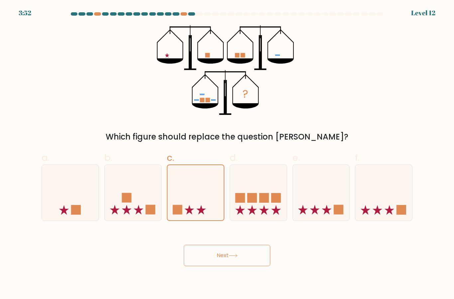
click at [223, 256] on button "Next" at bounding box center [227, 255] width 86 height 21
click at [227, 266] on button "Next" at bounding box center [227, 255] width 86 height 21
click at [231, 266] on button "Next" at bounding box center [227, 255] width 86 height 21
click at [230, 266] on button "Next" at bounding box center [227, 255] width 86 height 21
click at [237, 97] on icon "?" at bounding box center [227, 70] width 140 height 90
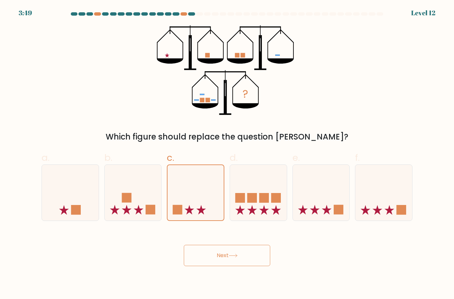
click at [228, 245] on div "Next" at bounding box center [227, 247] width 379 height 37
click at [227, 245] on div "Next" at bounding box center [227, 247] width 379 height 37
click at [230, 257] on button "Next" at bounding box center [227, 255] width 86 height 21
click at [230, 256] on button "Next" at bounding box center [227, 255] width 86 height 21
click at [226, 266] on button "Next" at bounding box center [227, 255] width 86 height 21
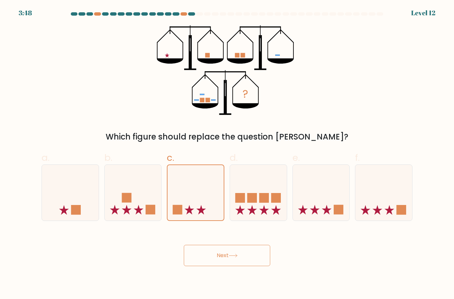
click at [226, 266] on button "Next" at bounding box center [227, 255] width 86 height 21
click at [234, 255] on button "Next" at bounding box center [227, 255] width 86 height 21
click at [196, 213] on icon at bounding box center [195, 192] width 56 height 46
click at [227, 154] on input "c." at bounding box center [227, 151] width 0 height 4
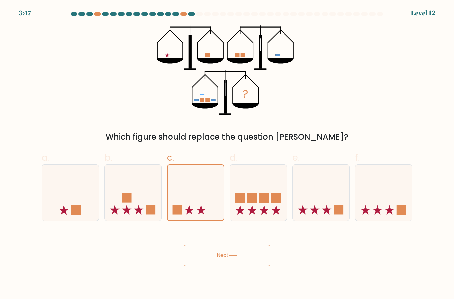
click at [221, 260] on button "Next" at bounding box center [227, 255] width 86 height 21
click at [212, 265] on button "Next" at bounding box center [227, 255] width 86 height 21
click at [227, 263] on button "Next" at bounding box center [227, 255] width 86 height 21
click at [208, 199] on icon at bounding box center [195, 192] width 57 height 47
click at [227, 154] on input "c." at bounding box center [227, 151] width 0 height 4
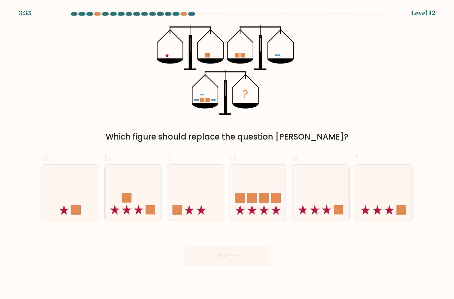
radio input "true"
click at [207, 260] on button "Next" at bounding box center [227, 255] width 86 height 21
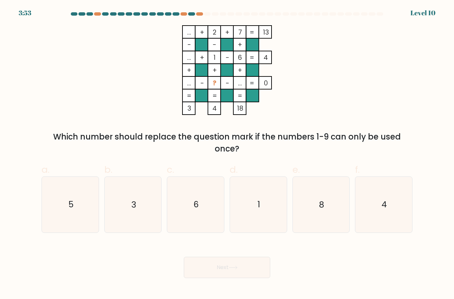
click at [146, 232] on icon "3" at bounding box center [132, 204] width 55 height 55
click at [227, 154] on input "b. 3" at bounding box center [227, 151] width 0 height 4
radio input "true"
click at [202, 268] on button "Next" at bounding box center [227, 267] width 86 height 21
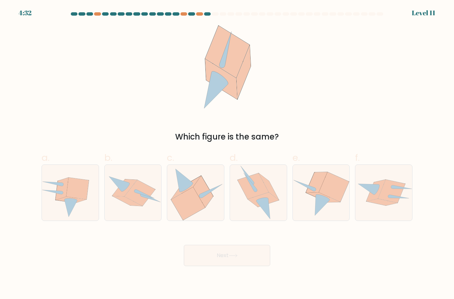
click at [312, 181] on icon at bounding box center [321, 192] width 57 height 51
click at [227, 154] on input "e." at bounding box center [227, 151] width 0 height 4
radio input "true"
click at [206, 254] on button "Next" at bounding box center [227, 255] width 86 height 21
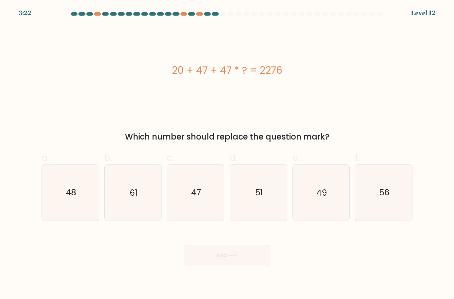
click at [213, 209] on icon "47" at bounding box center [195, 192] width 55 height 55
click at [227, 154] on input "c. 47" at bounding box center [227, 151] width 0 height 4
radio input "true"
click at [198, 266] on button "Next" at bounding box center [227, 255] width 86 height 21
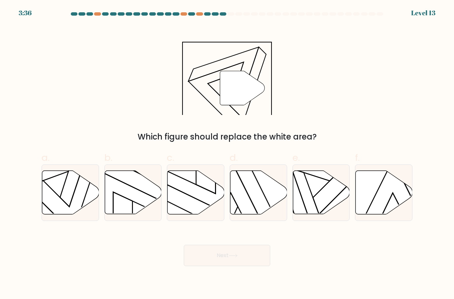
click at [69, 199] on icon at bounding box center [70, 192] width 57 height 43
click at [227, 154] on input "a." at bounding box center [227, 151] width 0 height 4
radio input "true"
click at [237, 256] on button "Next" at bounding box center [227, 255] width 86 height 21
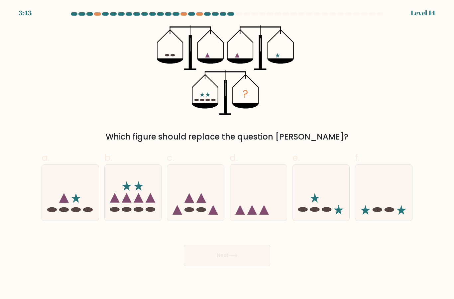
click at [139, 213] on icon at bounding box center [133, 192] width 57 height 47
click at [227, 154] on input "b." at bounding box center [227, 151] width 0 height 4
radio input "true"
click at [226, 266] on button "Next" at bounding box center [227, 255] width 86 height 21
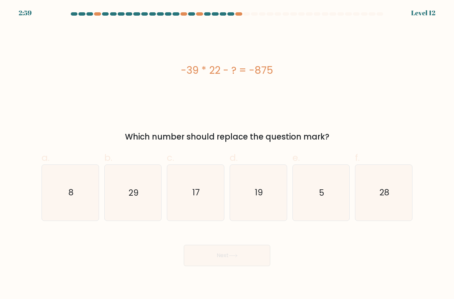
click at [382, 216] on icon "28" at bounding box center [383, 192] width 55 height 55
click at [227, 154] on input "f. 28" at bounding box center [227, 151] width 0 height 4
radio input "true"
click at [259, 257] on button "Next" at bounding box center [227, 255] width 86 height 21
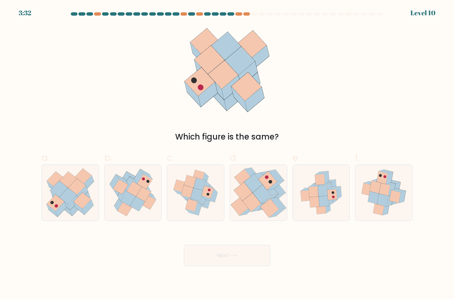
click at [365, 217] on icon at bounding box center [384, 192] width 52 height 55
click at [227, 154] on input "f." at bounding box center [227, 151] width 0 height 4
radio input "true"
click at [152, 218] on icon at bounding box center [133, 192] width 57 height 55
click at [227, 154] on input "b." at bounding box center [227, 151] width 0 height 4
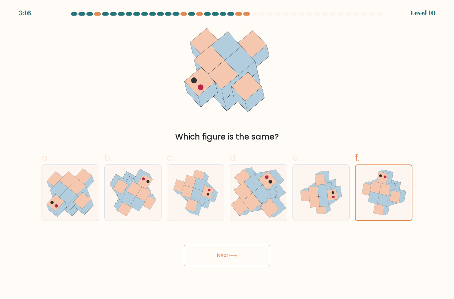
radio input "true"
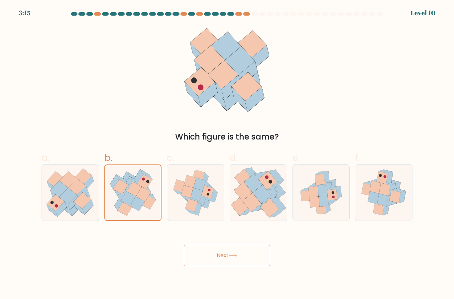
click at [236, 260] on button "Next" at bounding box center [227, 255] width 86 height 21
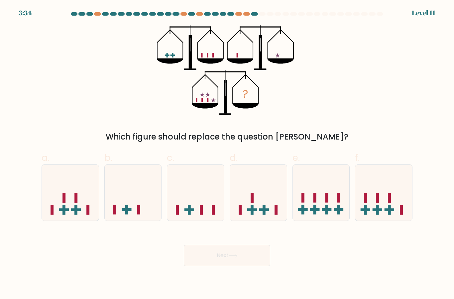
click at [267, 211] on rect at bounding box center [264, 209] width 10 height 3
click at [227, 154] on input "d." at bounding box center [227, 151] width 0 height 4
radio input "true"
click at [234, 257] on button "Next" at bounding box center [227, 255] width 86 height 21
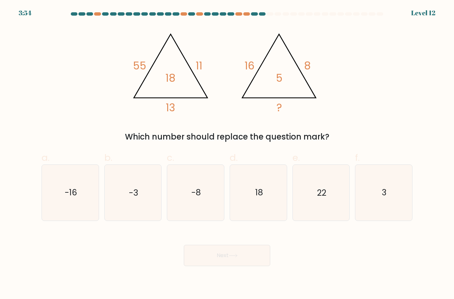
click at [203, 210] on icon "-8" at bounding box center [195, 192] width 55 height 55
click at [227, 154] on input "c. -8" at bounding box center [227, 151] width 0 height 4
radio input "true"
click at [217, 255] on button "Next" at bounding box center [227, 255] width 86 height 21
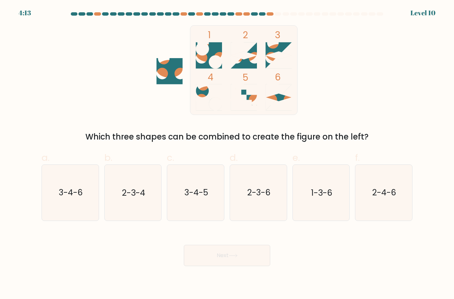
click at [153, 220] on icon "2-3-4" at bounding box center [132, 192] width 55 height 55
click at [227, 154] on input "b. 2-3-4" at bounding box center [227, 151] width 0 height 4
radio input "true"
click at [279, 215] on icon "2-3-6" at bounding box center [257, 192] width 55 height 55
click at [227, 154] on input "d. 2-3-6" at bounding box center [227, 151] width 0 height 4
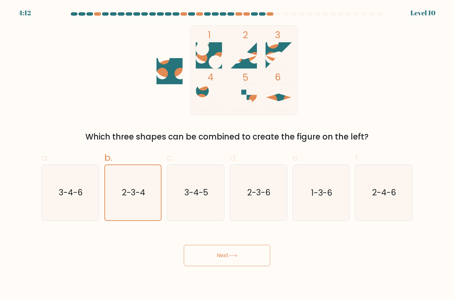
radio input "true"
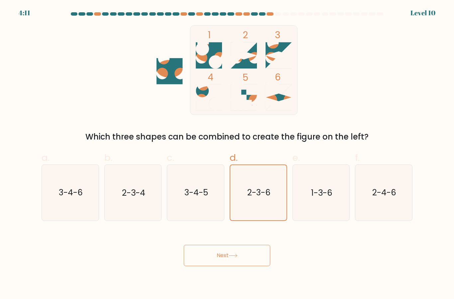
click at [251, 262] on button "Next" at bounding box center [227, 255] width 86 height 21
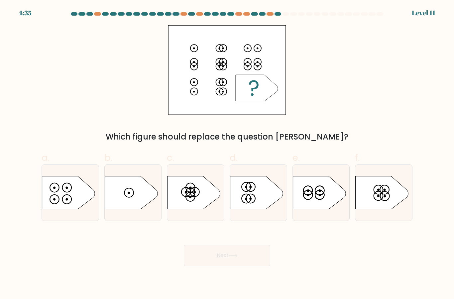
click at [81, 207] on icon at bounding box center [68, 192] width 53 height 33
click at [227, 154] on input "a." at bounding box center [227, 151] width 0 height 4
radio input "true"
click at [244, 263] on button "Next" at bounding box center [227, 255] width 86 height 21
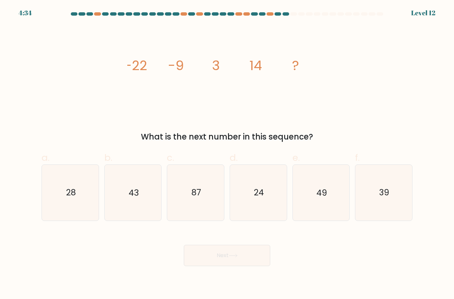
click at [83, 204] on icon "28" at bounding box center [70, 192] width 55 height 55
click at [227, 154] on input "a. 28" at bounding box center [227, 151] width 0 height 4
radio input "true"
click at [212, 258] on button "Next" at bounding box center [227, 255] width 86 height 21
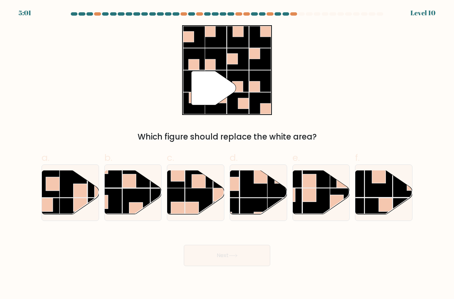
click at [85, 212] on rect at bounding box center [80, 205] width 14 height 14
click at [227, 154] on input "a." at bounding box center [227, 151] width 0 height 4
radio input "true"
click at [216, 263] on button "Next" at bounding box center [227, 255] width 86 height 21
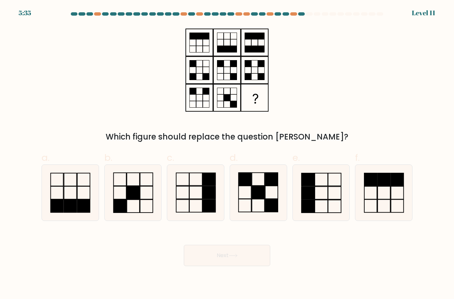
click at [247, 199] on rect at bounding box center [244, 192] width 13 height 13
click at [227, 154] on input "d." at bounding box center [227, 151] width 0 height 4
radio input "true"
click at [211, 264] on button "Next" at bounding box center [227, 255] width 86 height 21
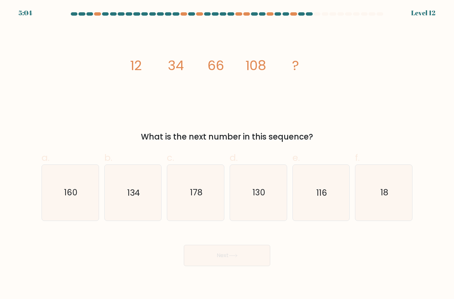
click at [143, 210] on icon "134" at bounding box center [132, 192] width 55 height 55
click at [227, 154] on input "b. 134" at bounding box center [227, 151] width 0 height 4
radio input "true"
click at [221, 266] on button "Next" at bounding box center [227, 255] width 86 height 21
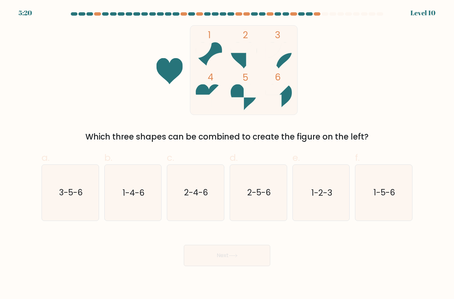
click at [214, 220] on icon "2-4-6" at bounding box center [195, 192] width 55 height 55
click at [227, 154] on input "c. 2-4-6" at bounding box center [227, 151] width 0 height 4
radio input "true"
click at [214, 254] on button "Next" at bounding box center [227, 255] width 86 height 21
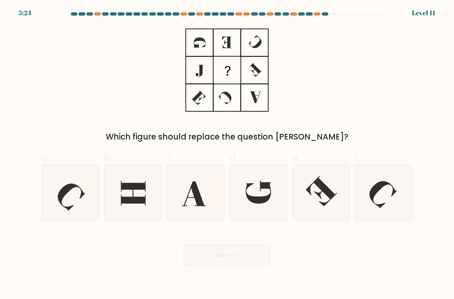
click at [248, 198] on icon at bounding box center [257, 192] width 55 height 55
click at [227, 154] on input "d." at bounding box center [227, 151] width 0 height 4
radio input "true"
click at [204, 266] on button "Next" at bounding box center [227, 255] width 86 height 21
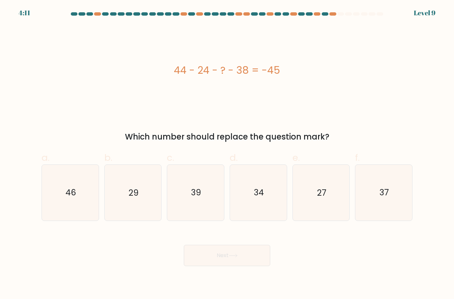
click at [260, 184] on icon "34" at bounding box center [257, 192] width 55 height 55
click at [227, 154] on input "d. 34" at bounding box center [227, 151] width 0 height 4
radio input "true"
click at [229, 257] on button "Next" at bounding box center [227, 255] width 86 height 21
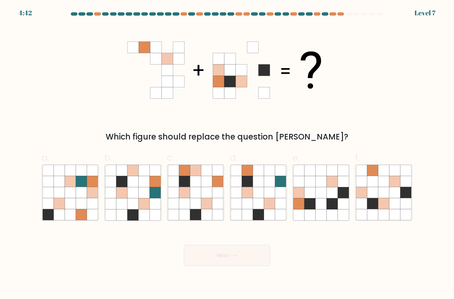
click at [364, 198] on icon at bounding box center [361, 192] width 11 height 11
click at [227, 154] on input "f." at bounding box center [227, 151] width 0 height 4
radio input "true"
click at [254, 262] on button "Next" at bounding box center [227, 255] width 86 height 21
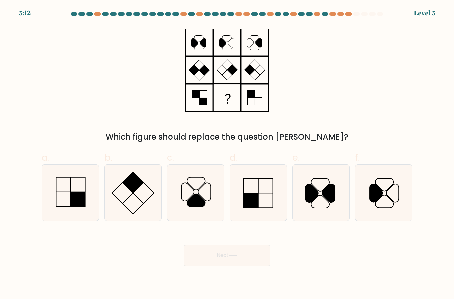
click at [79, 216] on icon at bounding box center [70, 192] width 55 height 55
click at [227, 154] on input "a." at bounding box center [227, 151] width 0 height 4
radio input "true"
click at [199, 262] on button "Next" at bounding box center [227, 255] width 86 height 21
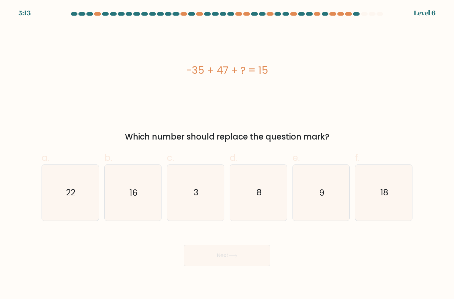
click at [160, 209] on icon "16" at bounding box center [132, 192] width 55 height 55
click at [227, 154] on input "b. 16" at bounding box center [227, 151] width 0 height 4
radio input "true"
click at [206, 245] on div "Next" at bounding box center [227, 247] width 379 height 37
click at [206, 259] on button "Next" at bounding box center [227, 255] width 86 height 21
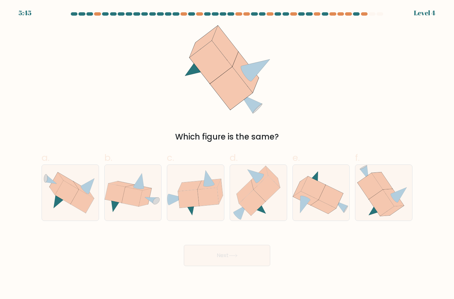
click at [147, 213] on icon at bounding box center [133, 192] width 57 height 41
click at [227, 154] on input "b." at bounding box center [227, 151] width 0 height 4
radio input "true"
click at [205, 266] on button "Next" at bounding box center [227, 255] width 86 height 21
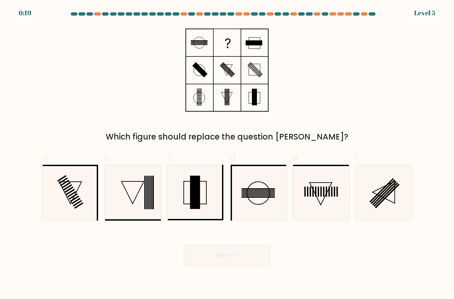
click at [311, 218] on icon at bounding box center [320, 192] width 55 height 55
click at [227, 154] on input "e." at bounding box center [227, 151] width 0 height 4
radio input "true"
click at [220, 266] on button "Next" at bounding box center [227, 255] width 86 height 21
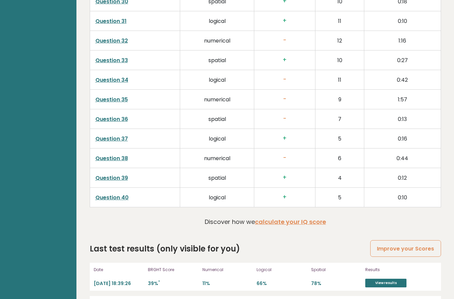
scroll to position [1652, 0]
